Goal: Information Seeking & Learning: Find specific fact

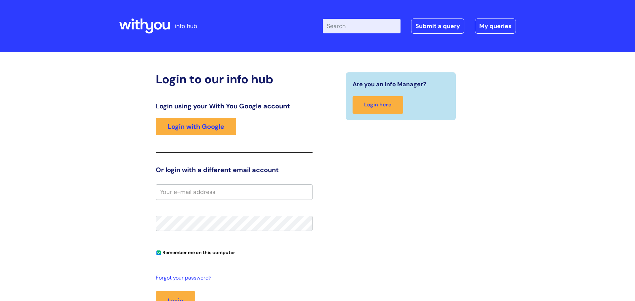
click at [361, 23] on input "Enter your search term here..." at bounding box center [362, 26] width 78 height 15
type input "p60"
click button "Search" at bounding box center [0, 0] width 0 height 0
click at [183, 123] on link "Login with Google" at bounding box center [196, 126] width 80 height 17
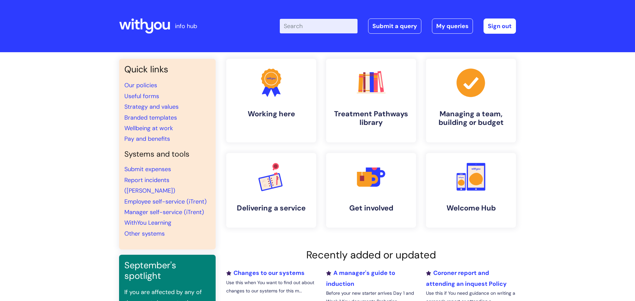
click at [305, 26] on input "Enter your search term here..." at bounding box center [319, 26] width 78 height 15
type input "p60"
click button "Search" at bounding box center [0, 0] width 0 height 0
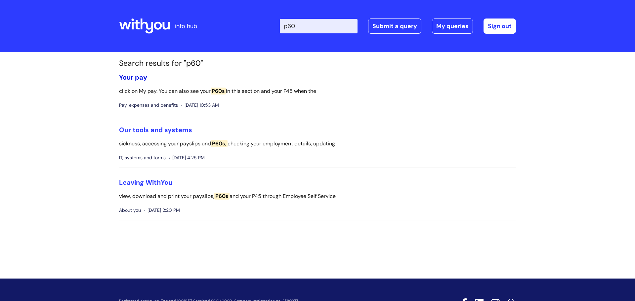
click at [139, 77] on link "Your pay" at bounding box center [133, 77] width 28 height 9
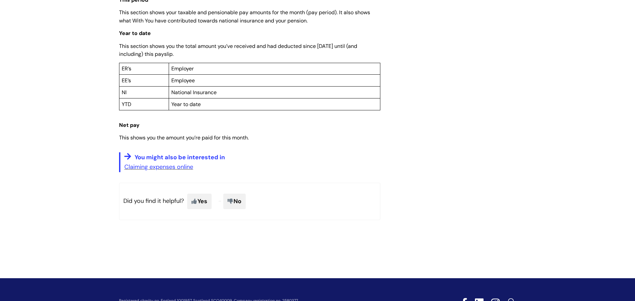
scroll to position [30, 0]
